Goal: Navigation & Orientation: Find specific page/section

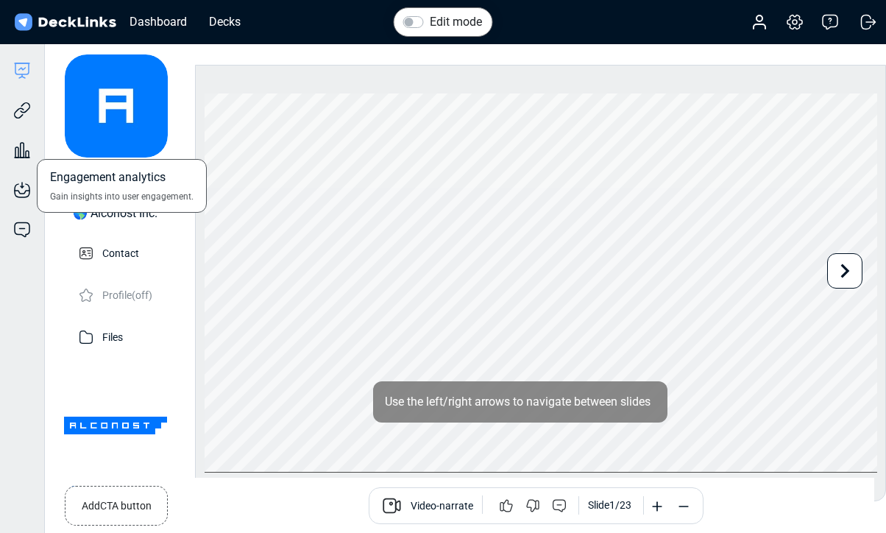
click at [25, 119] on div "Engagement analytics Gain insights into user engagement." at bounding box center [22, 139] width 44 height 40
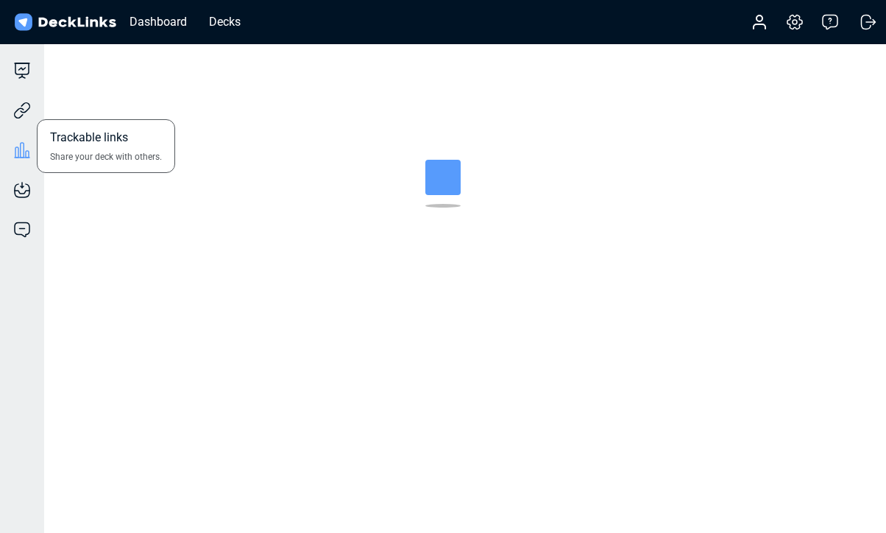
click at [23, 98] on div "Trackable links Share your deck with others." at bounding box center [22, 100] width 44 height 40
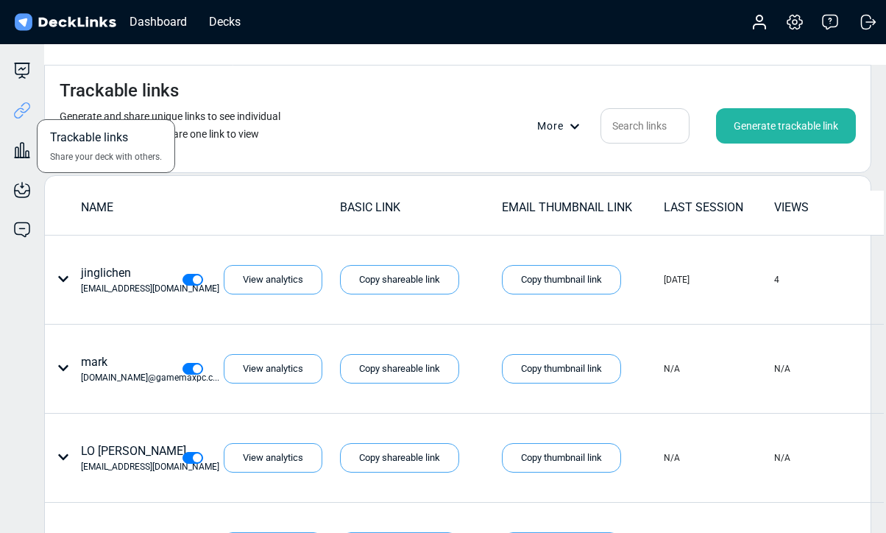
click at [33, 80] on div "Trackable links Share your deck with others." at bounding box center [22, 100] width 44 height 40
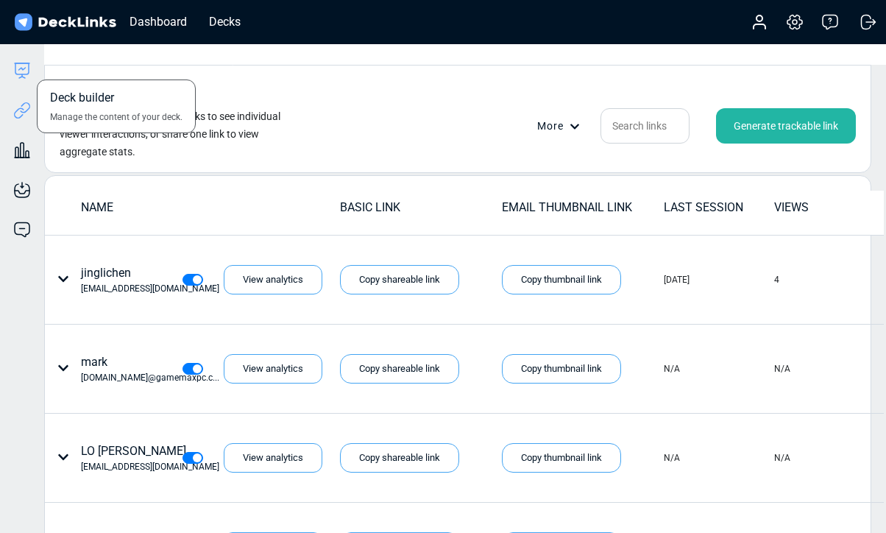
click at [20, 63] on icon at bounding box center [22, 63] width 15 height 0
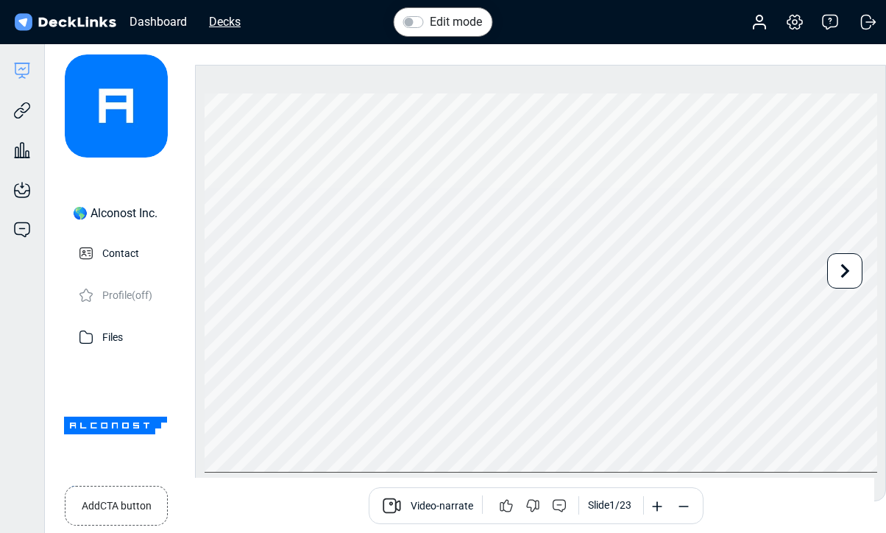
click at [229, 18] on div "Decks" at bounding box center [225, 22] width 46 height 18
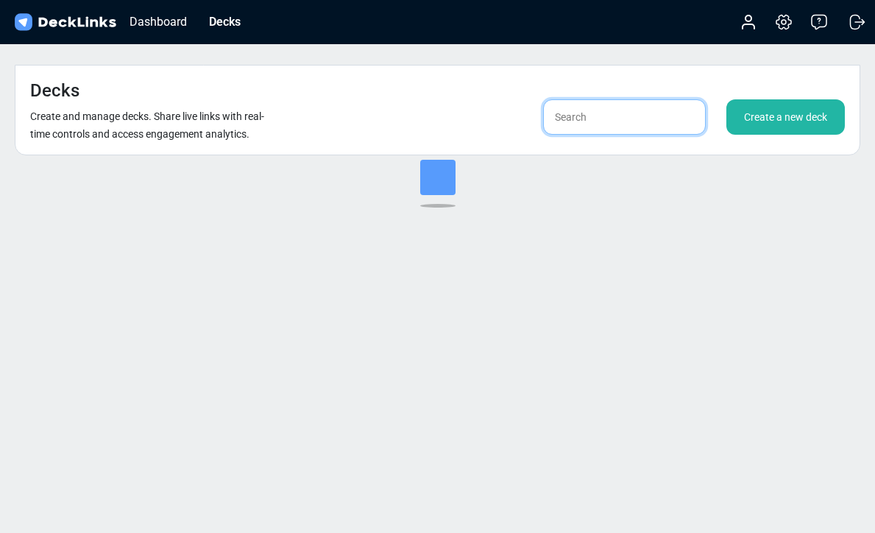
click at [595, 99] on input "text" at bounding box center [624, 116] width 163 height 35
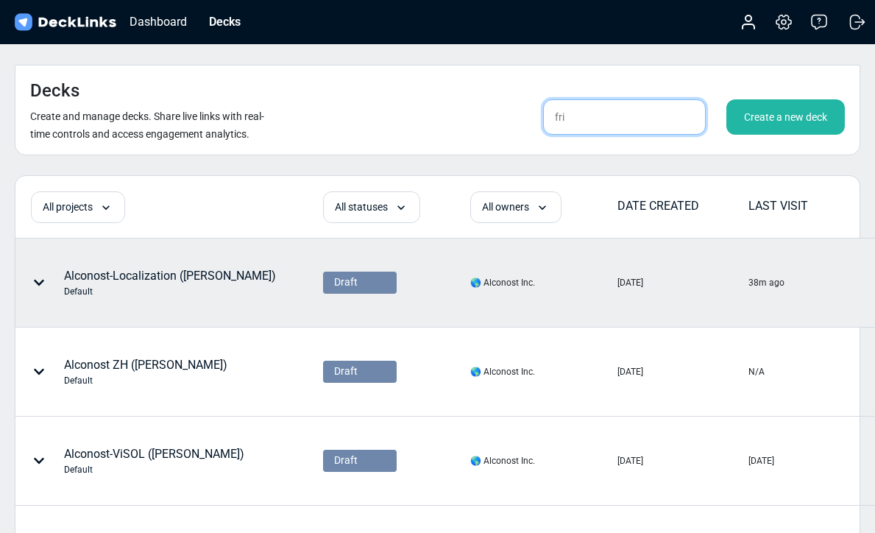
type input "fri"
click at [133, 267] on div "Alconost-Localization ([PERSON_NAME]) Default" at bounding box center [170, 282] width 212 height 31
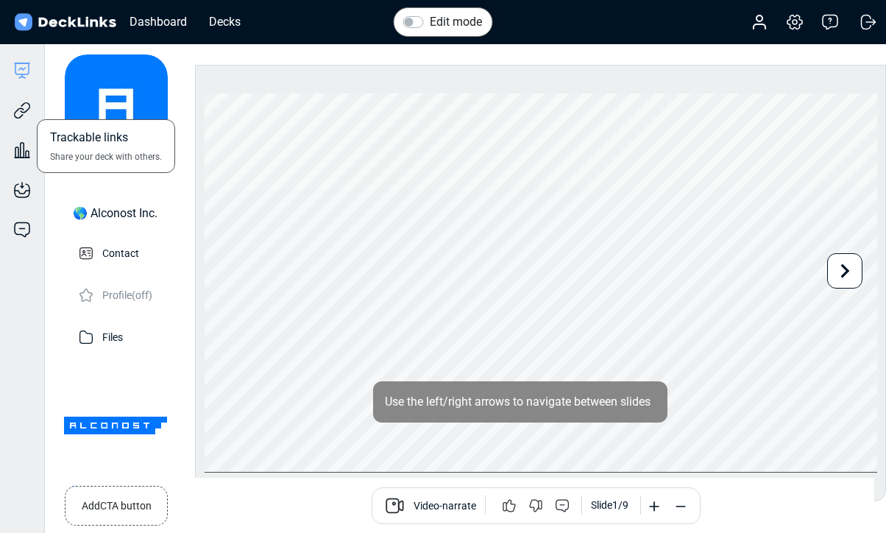
click at [12, 105] on div "Trackable links Share your deck with others." at bounding box center [22, 100] width 44 height 40
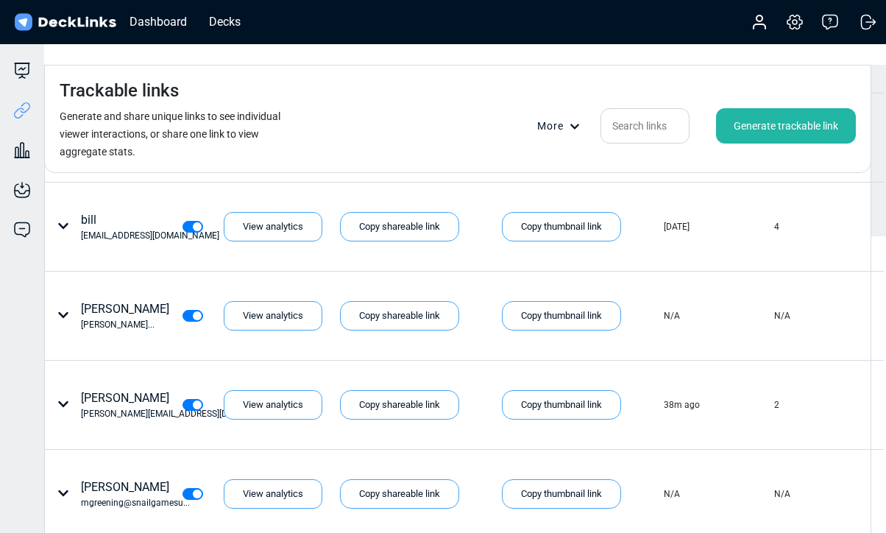
scroll to position [319, 0]
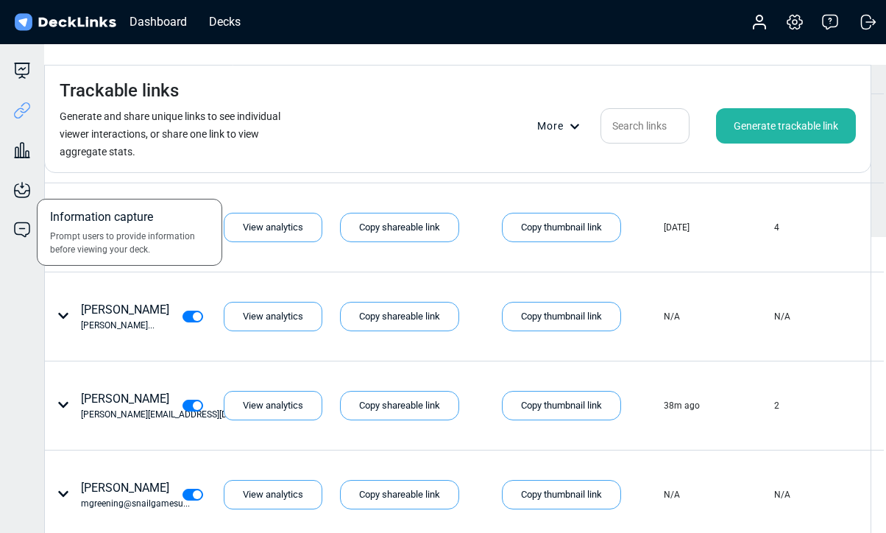
click at [21, 160] on div "Information capture Prompt users to provide information before viewing your dec…" at bounding box center [22, 179] width 44 height 40
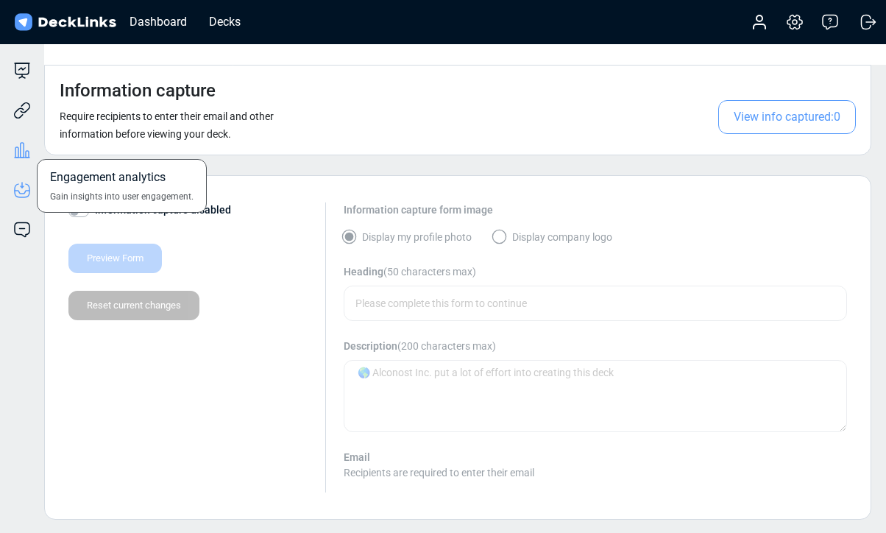
click at [22, 144] on icon at bounding box center [22, 150] width 18 height 18
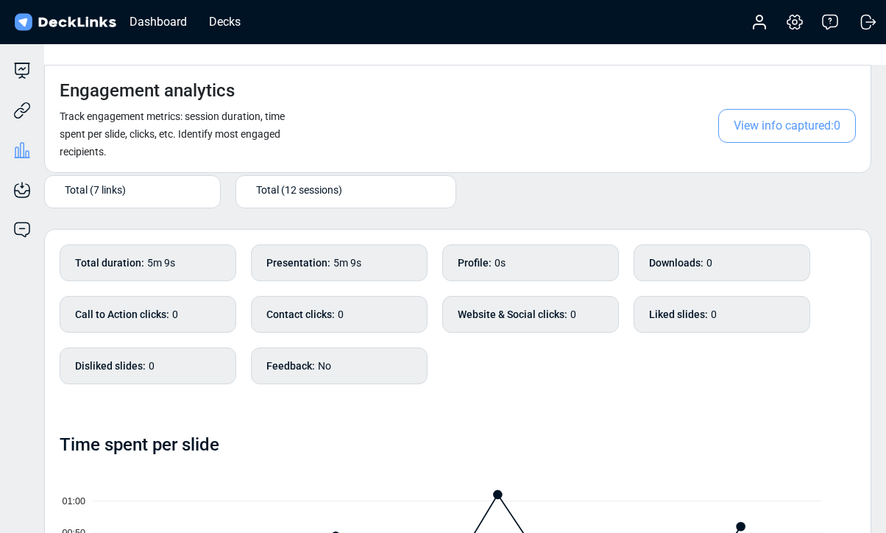
click at [161, 182] on div "Total (7 links)" at bounding box center [136, 189] width 142 height 15
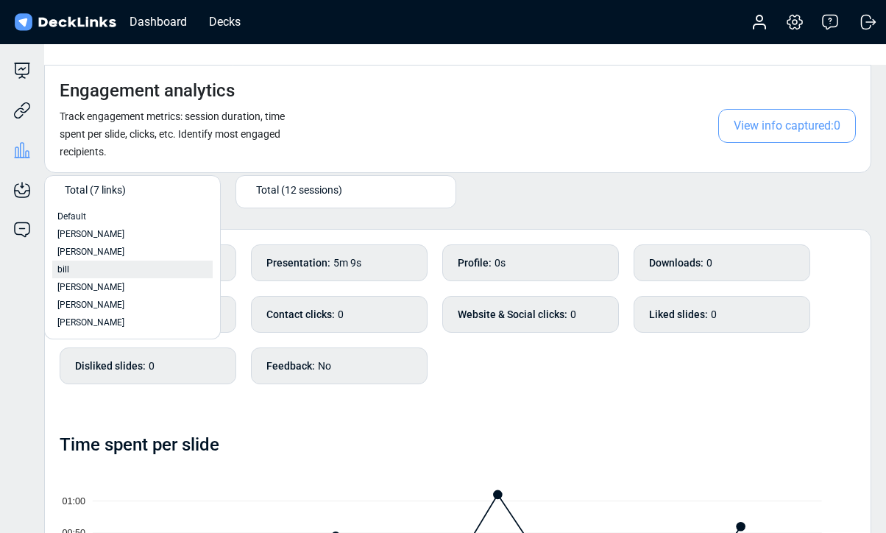
click at [74, 263] on div "bill" at bounding box center [132, 269] width 150 height 13
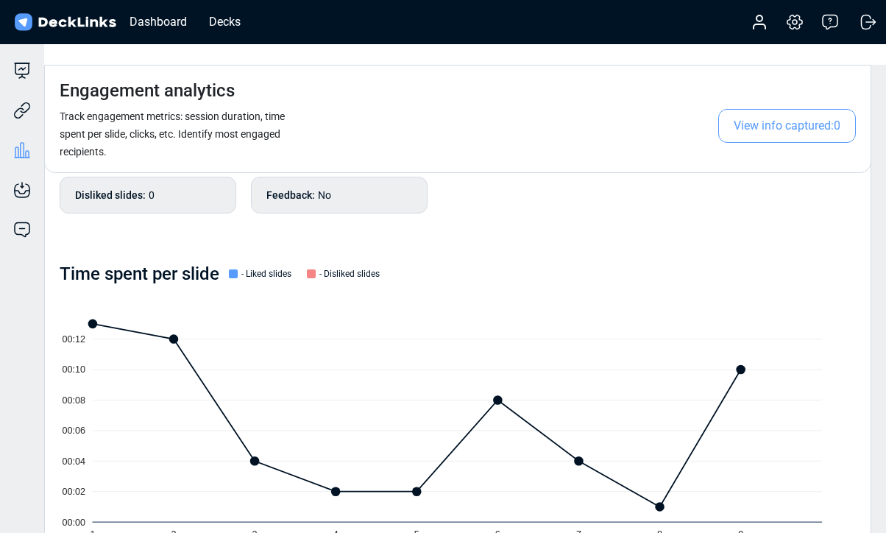
scroll to position [193, 0]
